Goal: Check status: Check status

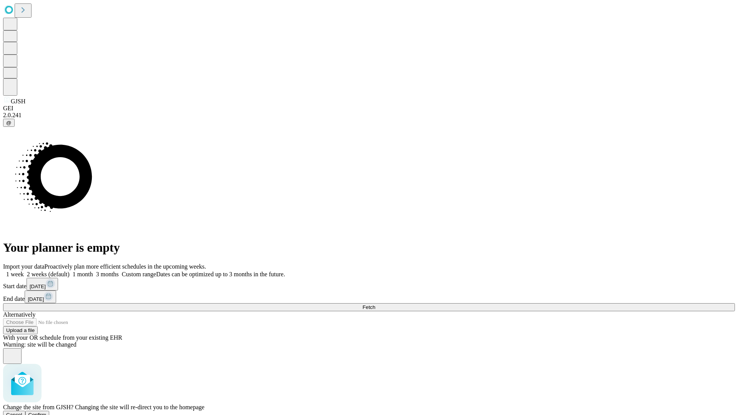
click at [47, 412] on span "Confirm" at bounding box center [37, 415] width 18 height 6
click at [93, 271] on label "1 month" at bounding box center [81, 274] width 23 height 7
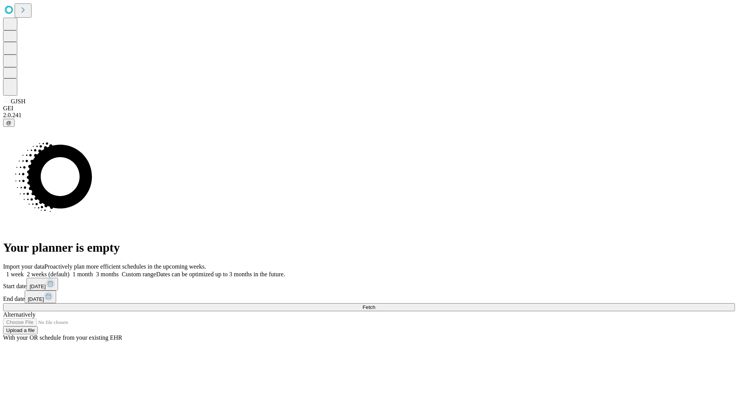
click at [375, 305] on span "Fetch" at bounding box center [369, 308] width 13 height 6
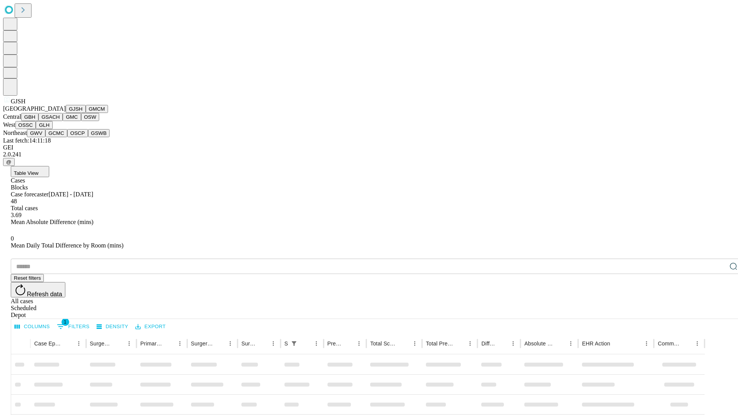
click at [86, 113] on button "GMCM" at bounding box center [97, 109] width 22 height 8
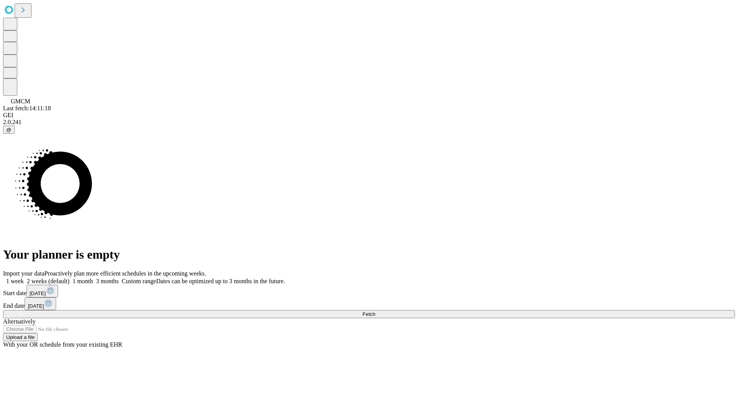
click at [93, 278] on label "1 month" at bounding box center [81, 281] width 23 height 7
click at [375, 311] on span "Fetch" at bounding box center [369, 314] width 13 height 6
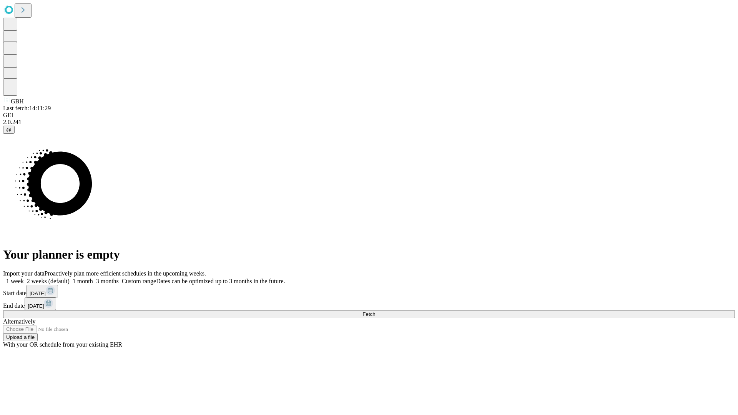
click at [93, 278] on label "1 month" at bounding box center [81, 281] width 23 height 7
click at [375, 311] on span "Fetch" at bounding box center [369, 314] width 13 height 6
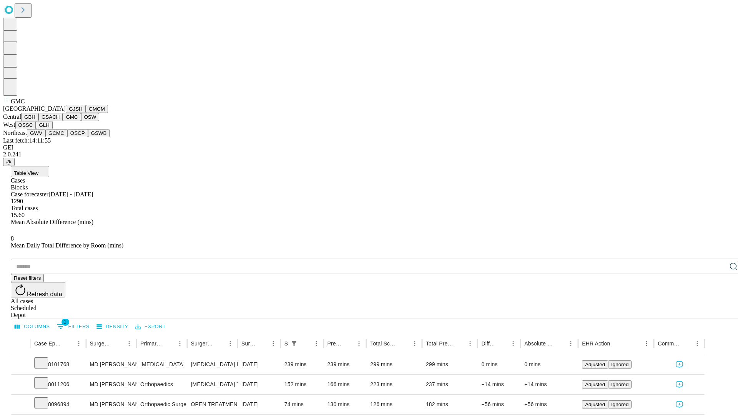
click at [81, 121] on button "OSW" at bounding box center [90, 117] width 18 height 8
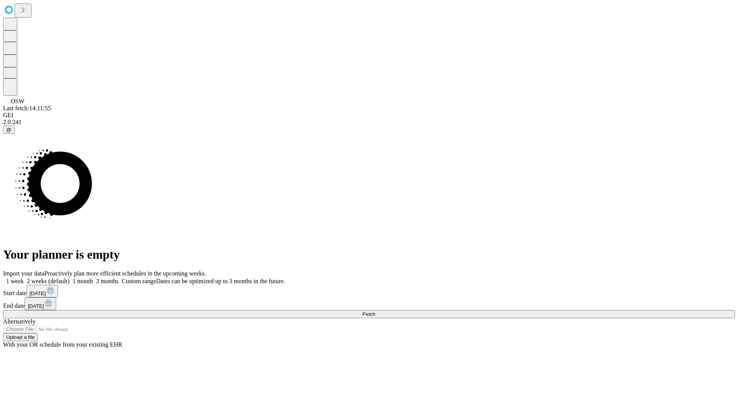
click at [375, 311] on span "Fetch" at bounding box center [369, 314] width 13 height 6
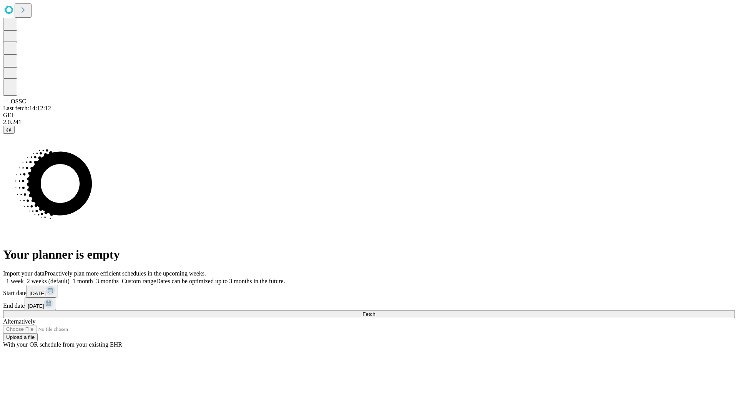
click at [93, 278] on label "1 month" at bounding box center [81, 281] width 23 height 7
click at [375, 311] on span "Fetch" at bounding box center [369, 314] width 13 height 6
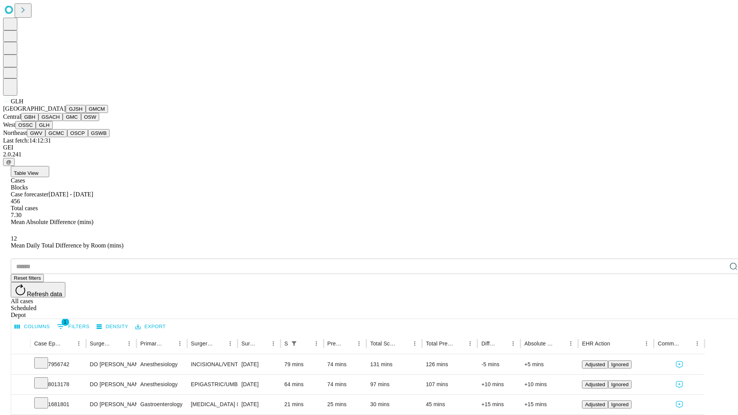
click at [45, 137] on button "GWV" at bounding box center [36, 133] width 18 height 8
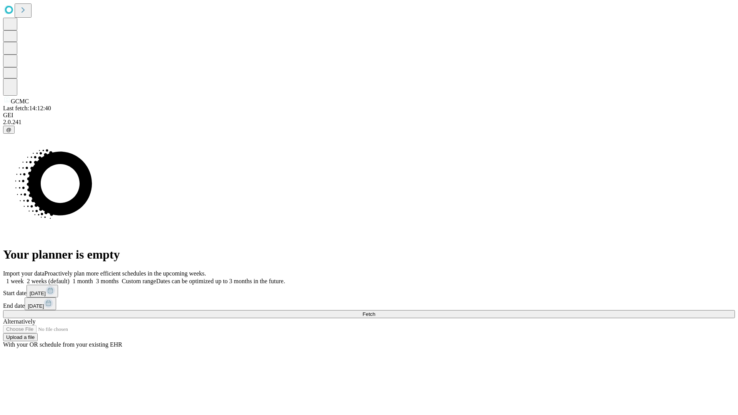
click at [93, 278] on label "1 month" at bounding box center [81, 281] width 23 height 7
click at [375, 311] on span "Fetch" at bounding box center [369, 314] width 13 height 6
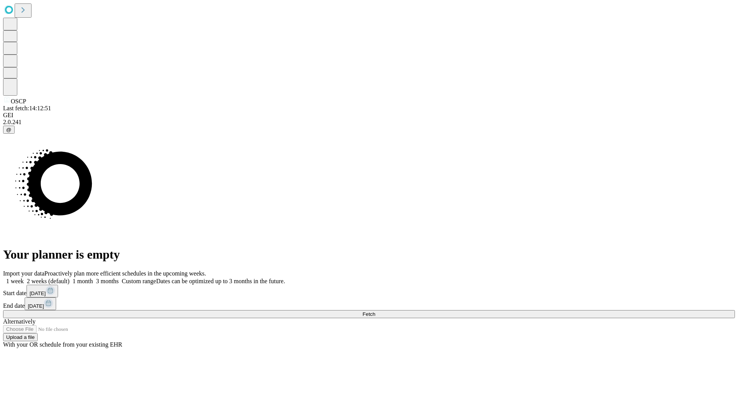
click at [93, 278] on label "1 month" at bounding box center [81, 281] width 23 height 7
click at [375, 311] on span "Fetch" at bounding box center [369, 314] width 13 height 6
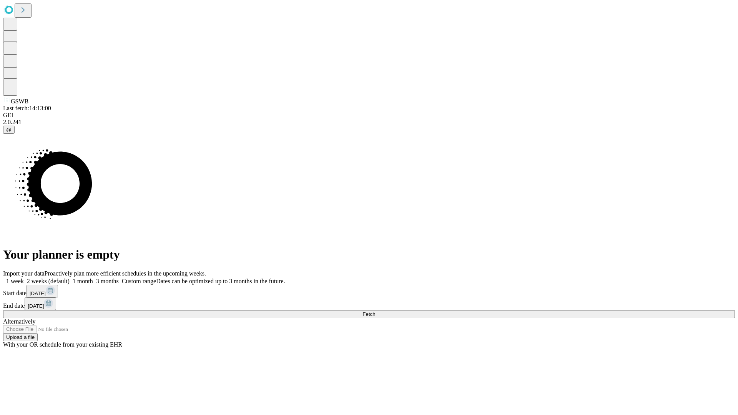
click at [93, 278] on label "1 month" at bounding box center [81, 281] width 23 height 7
click at [375, 311] on span "Fetch" at bounding box center [369, 314] width 13 height 6
